Goal: Navigation & Orientation: Find specific page/section

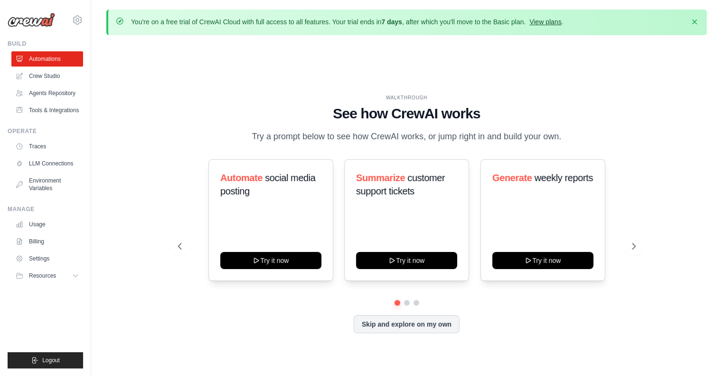
click at [537, 22] on link "View plans" at bounding box center [545, 22] width 32 height 8
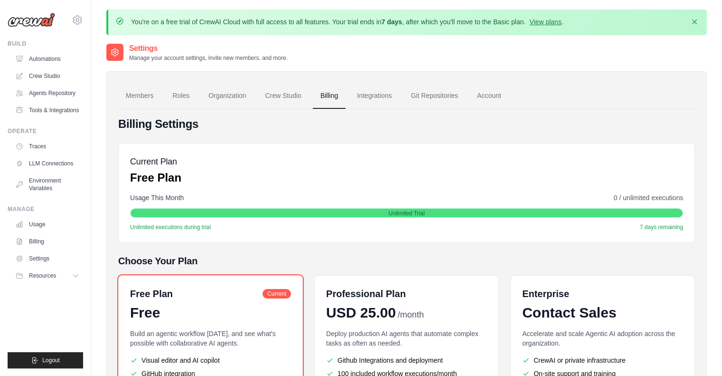
click at [42, 23] on img at bounding box center [31, 20] width 47 height 14
click at [691, 19] on icon "button" at bounding box center [694, 21] width 9 height 9
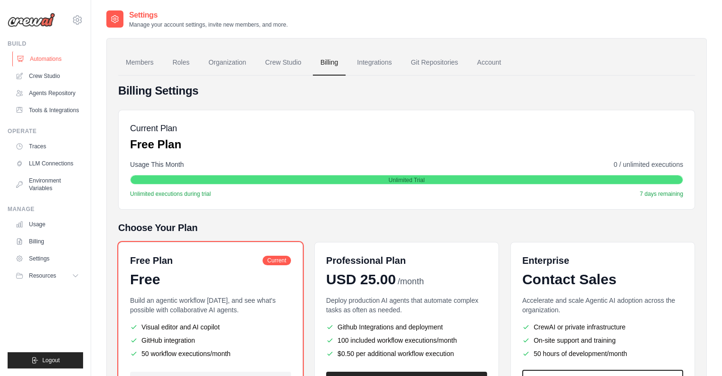
click at [61, 55] on link "Automations" at bounding box center [48, 58] width 72 height 15
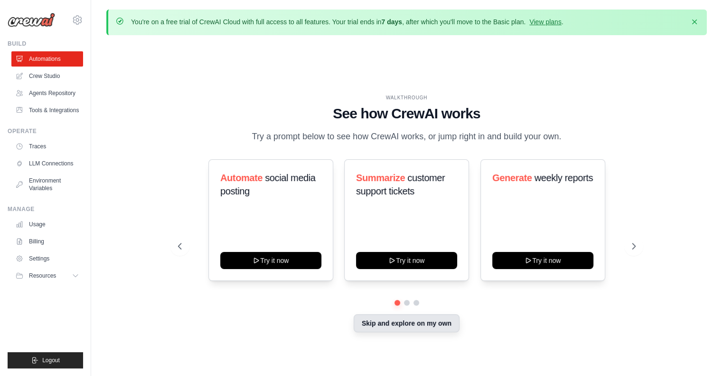
click at [399, 315] on button "Skip and explore on my own" at bounding box center [407, 323] width 106 height 18
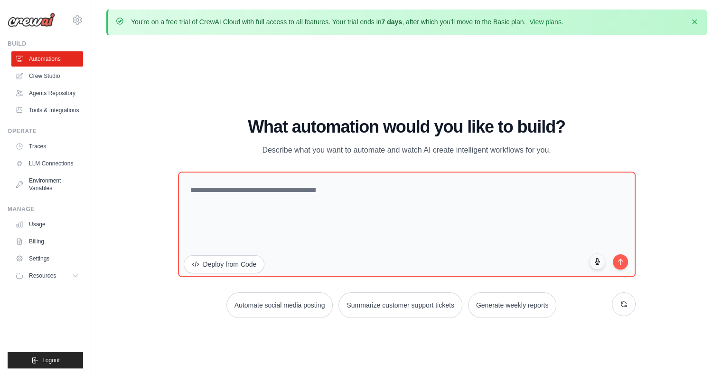
click at [144, 132] on div "WALKTHROUGH See how [PERSON_NAME] works Try a prompt below to see how [PERSON_N…" at bounding box center [406, 221] width 601 height 357
